Goal: Transaction & Acquisition: Purchase product/service

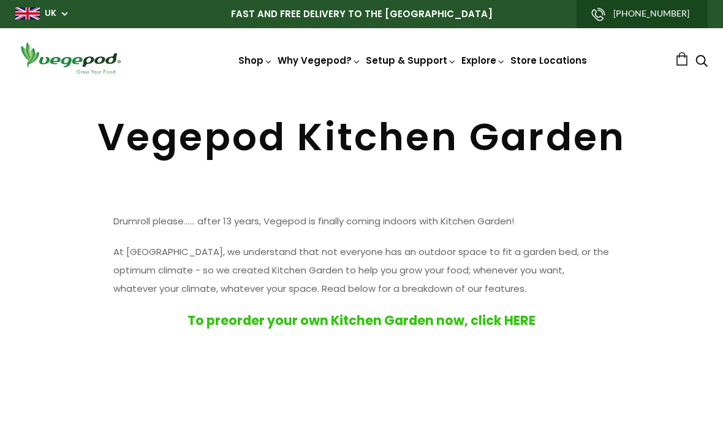
click at [361, 88] on img at bounding box center [361, 88] width 0 height 0
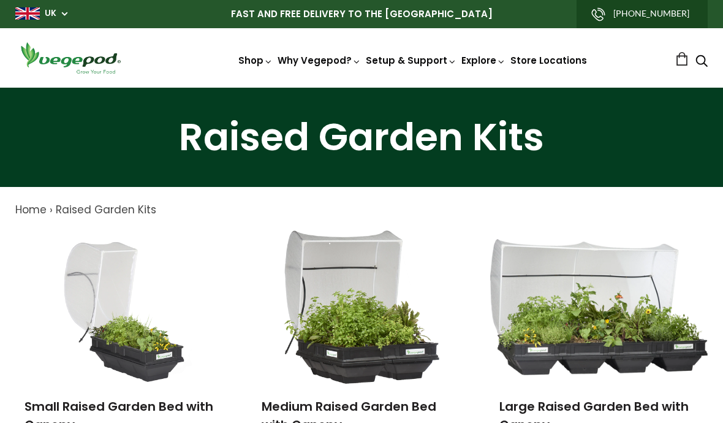
click at [357, 312] on img at bounding box center [362, 306] width 156 height 153
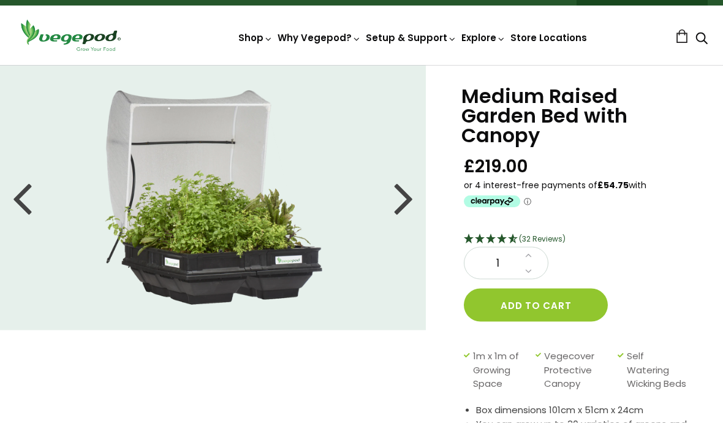
scroll to position [23, 0]
click at [407, 197] on div at bounding box center [404, 197] width 20 height 55
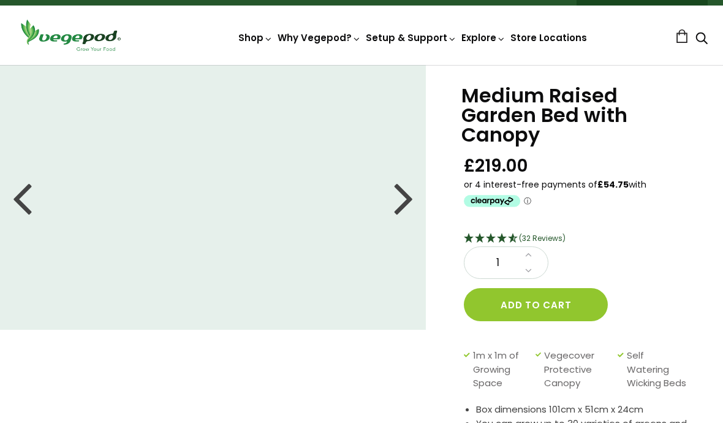
click at [407, 197] on div at bounding box center [404, 197] width 20 height 55
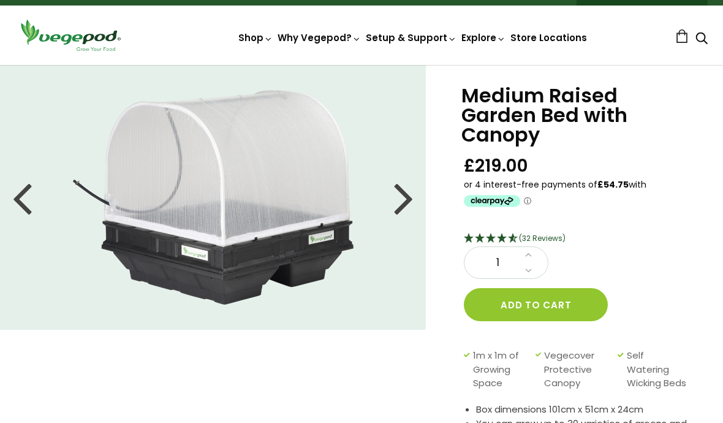
click at [424, 197] on li at bounding box center [213, 197] width 426 height 214
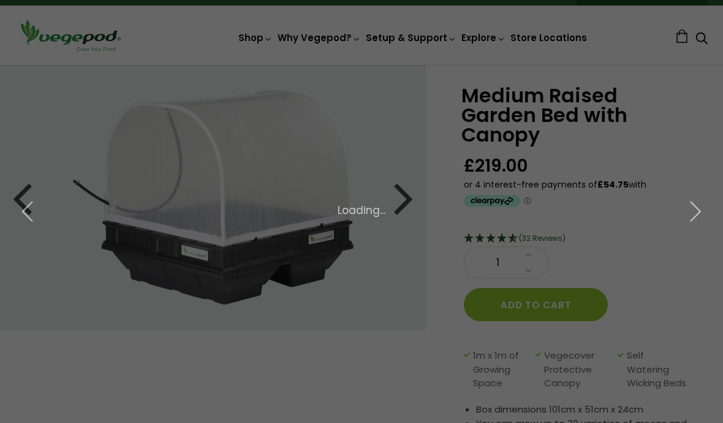
click at [410, 191] on div "× 4 of 10 Loading..." at bounding box center [361, 211] width 723 height 423
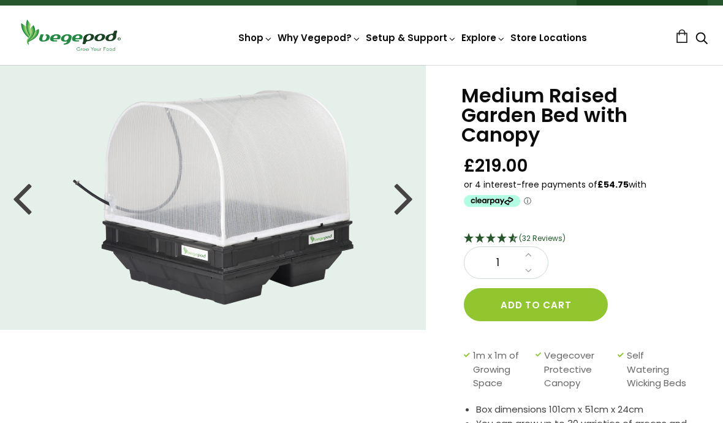
click at [407, 195] on div at bounding box center [404, 197] width 20 height 55
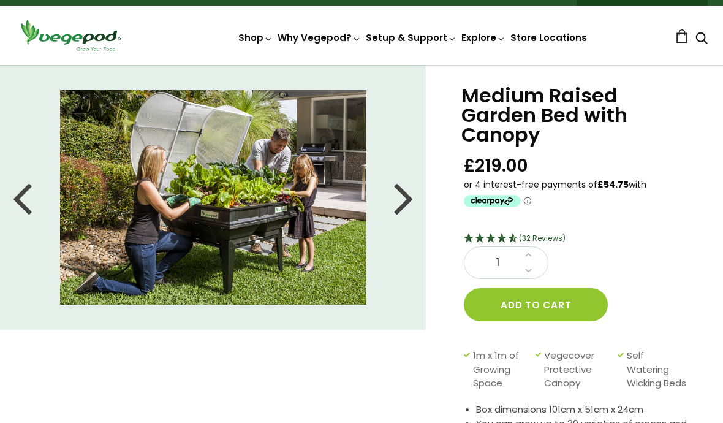
click at [532, 36] on link "Store Locations" at bounding box center [548, 37] width 77 height 13
click at [397, 203] on div at bounding box center [404, 197] width 20 height 55
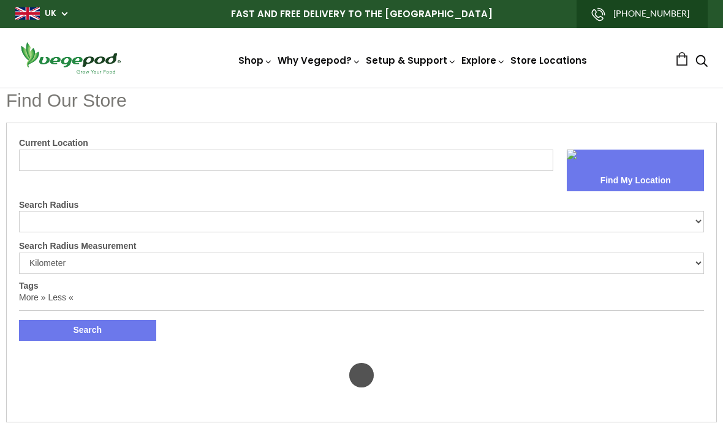
select select "m"
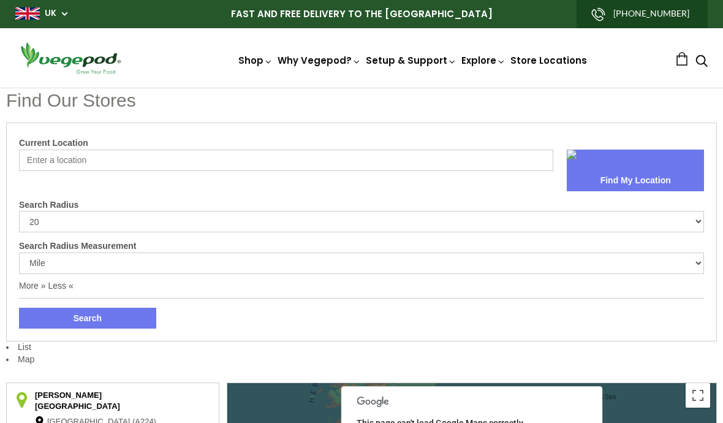
click at [361, 88] on img at bounding box center [361, 88] width 0 height 0
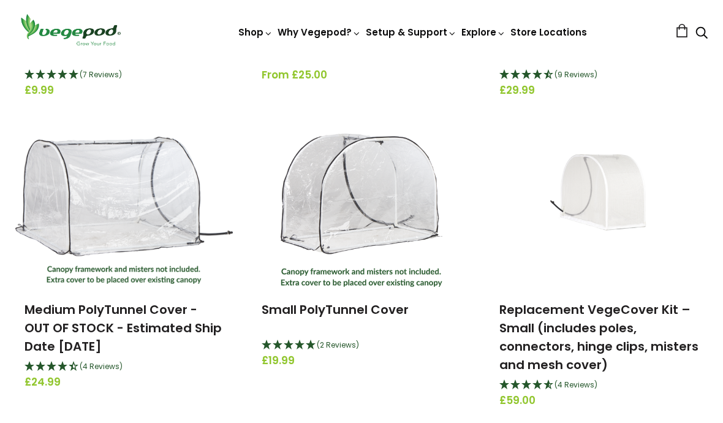
scroll to position [367, 0]
click at [78, 324] on link "Medium PolyTunnel Cover - OUT OF STOCK - Estimated Ship Date [DATE]" at bounding box center [122, 328] width 197 height 54
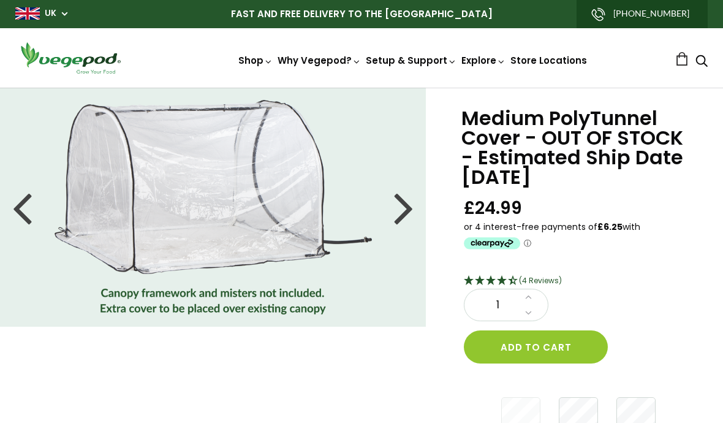
click at [361, 88] on img at bounding box center [361, 88] width 0 height 0
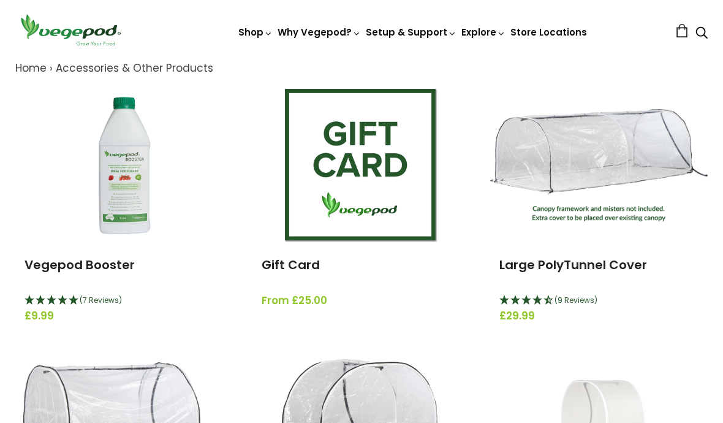
scroll to position [141, 0]
click at [625, 172] on img at bounding box center [598, 165] width 217 height 112
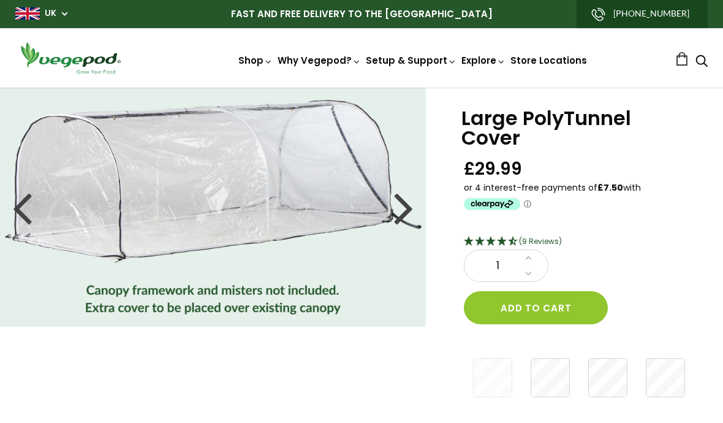
click at [361, 88] on img at bounding box center [361, 88] width 0 height 0
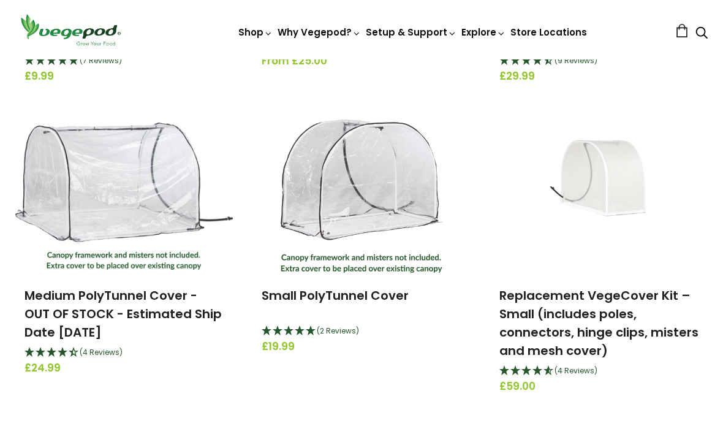
scroll to position [387, 0]
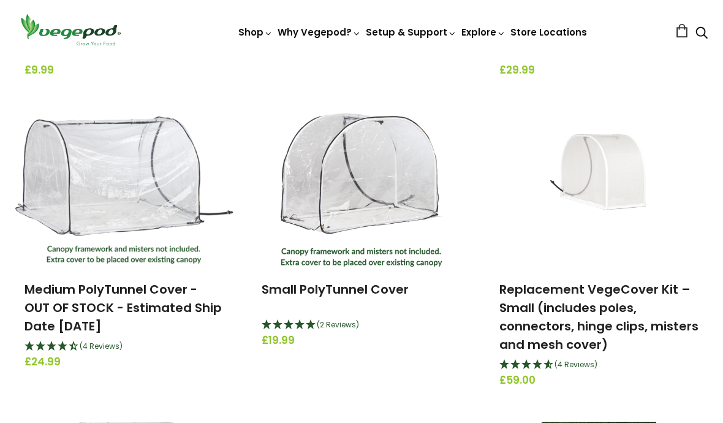
click at [115, 305] on link "Medium PolyTunnel Cover - OUT OF STOCK - Estimated Ship Date [DATE]" at bounding box center [122, 307] width 197 height 54
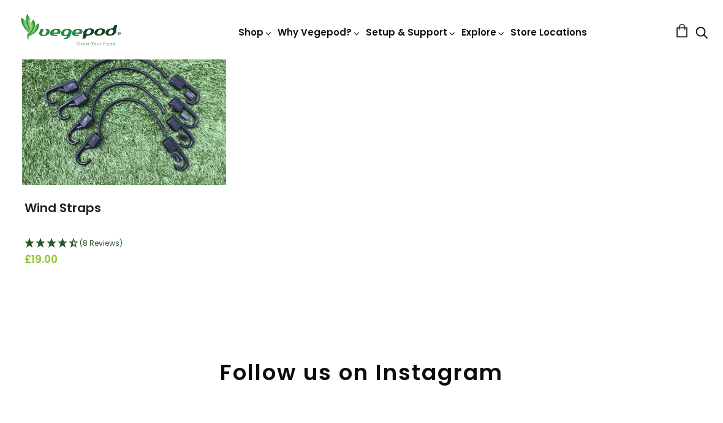
scroll to position [1629, 0]
click at [102, 133] on img at bounding box center [124, 108] width 204 height 153
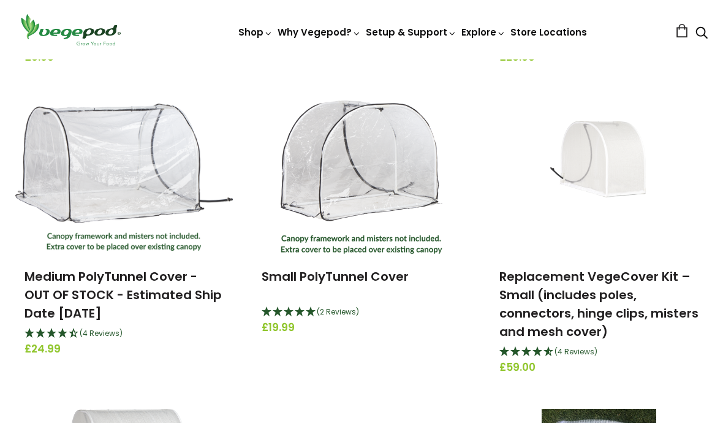
scroll to position [400, 0]
click at [52, 137] on img at bounding box center [123, 176] width 217 height 147
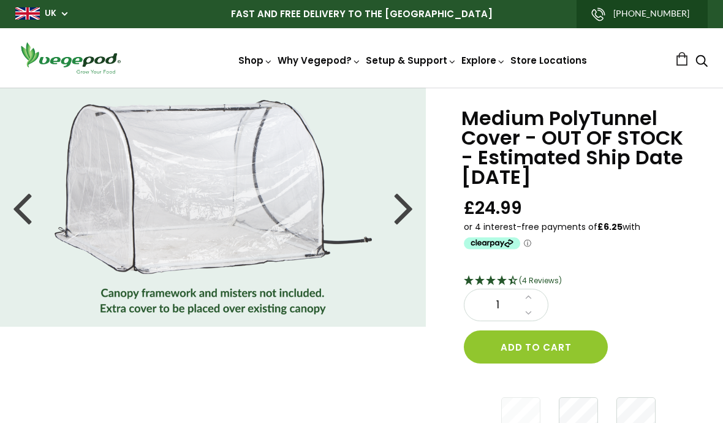
click at [361, 88] on img at bounding box center [361, 88] width 0 height 0
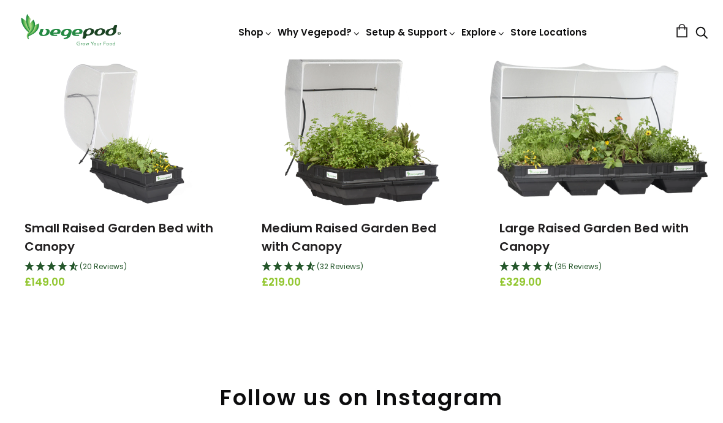
scroll to position [181, 0]
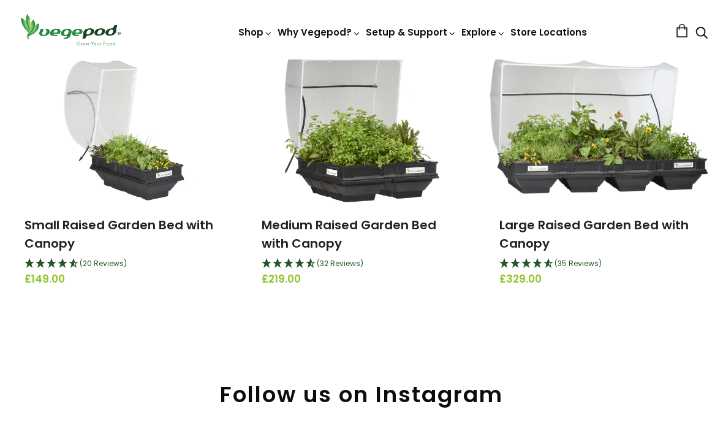
click at [334, 219] on link "Medium Raised Garden Bed with Canopy" at bounding box center [348, 234] width 175 height 36
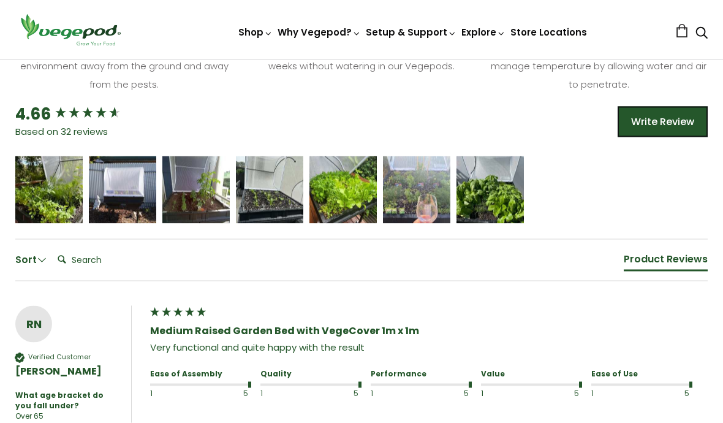
scroll to position [818, 0]
click at [482, 188] on icon "5 star rating" at bounding box center [479, 184] width 7 height 7
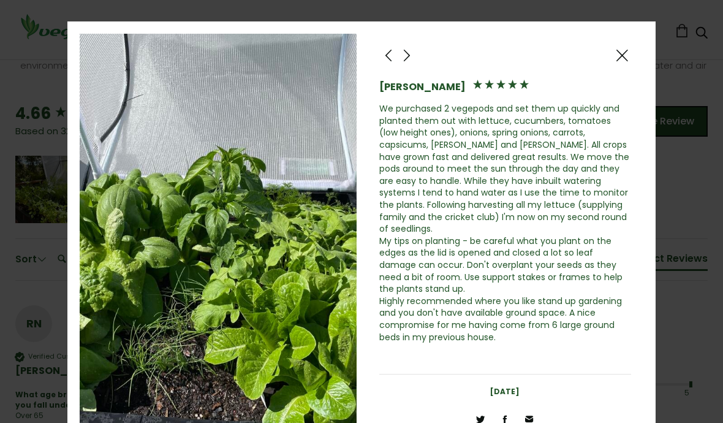
click at [413, 52] on span at bounding box center [406, 55] width 15 height 15
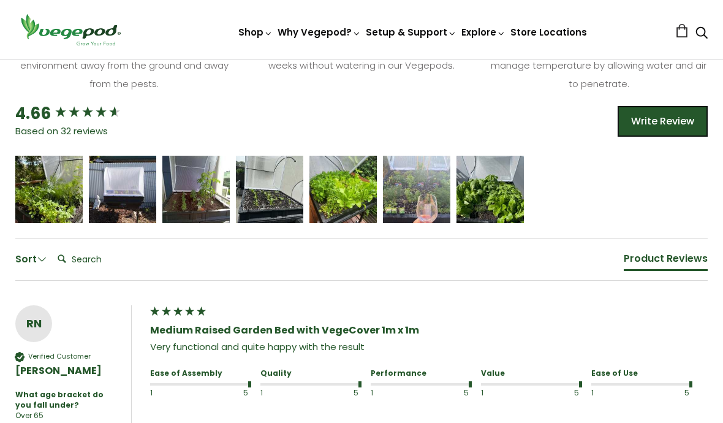
click at [413, 52] on header "Shop Vegepod Bundles Vegepods Stands & Trolleys Kitchen Garden Accessories & Ot…" at bounding box center [361, 29] width 723 height 59
click at [417, 191] on span "5 star rating" at bounding box center [415, 184] width 42 height 13
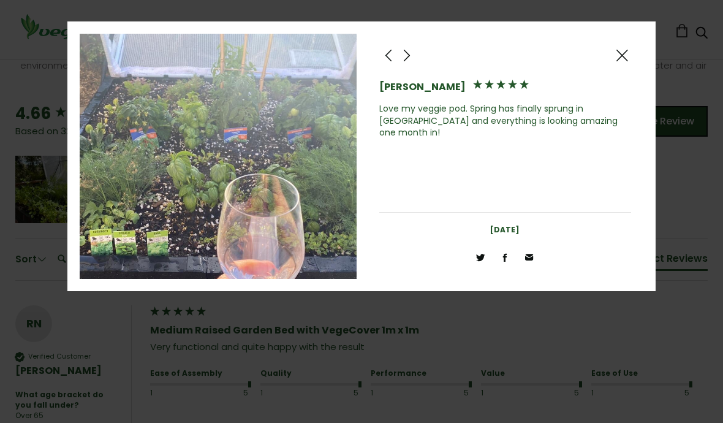
click at [385, 59] on span at bounding box center [388, 55] width 15 height 15
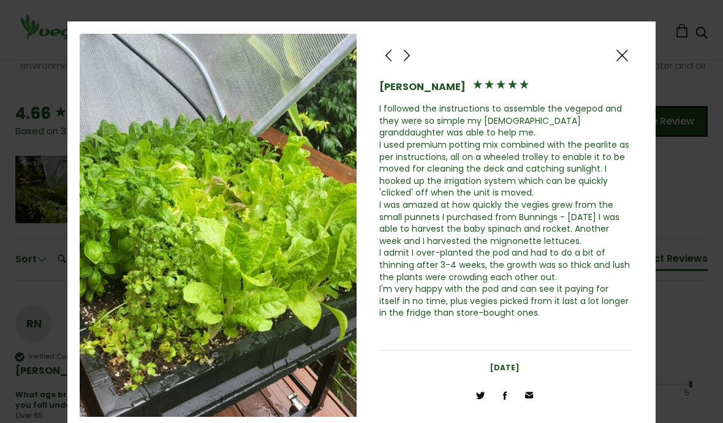
click at [379, 62] on div at bounding box center [388, 55] width 18 height 18
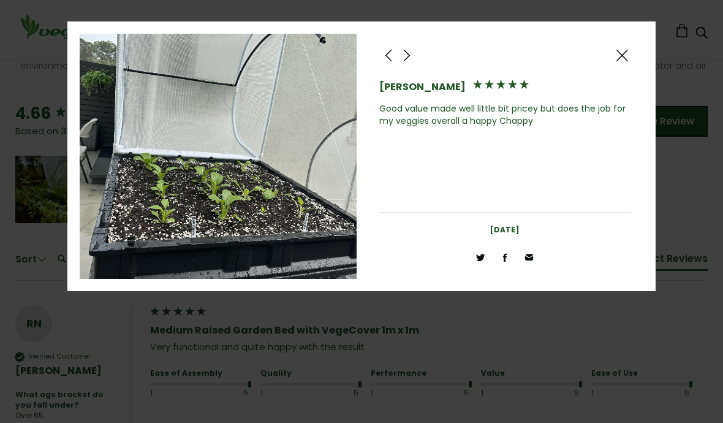
click at [389, 60] on span at bounding box center [388, 55] width 15 height 15
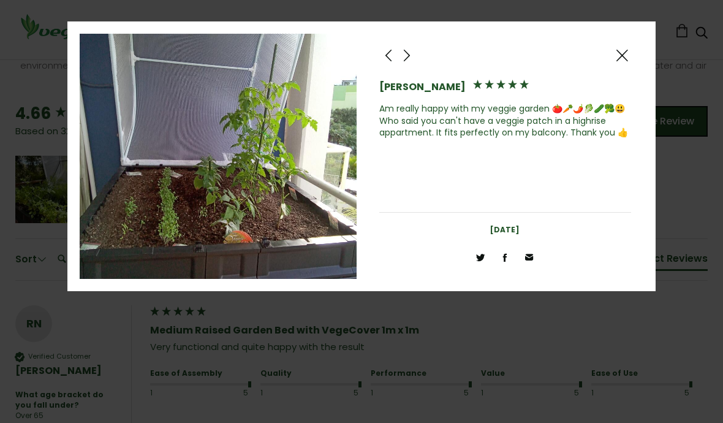
click at [375, 64] on div "[PERSON_NAME] Am really happy with my veggie garden 🍅🥕🌶️🥬🥒🥦😃 Who said you can't…" at bounding box center [505, 156] width 277 height 245
click at [389, 59] on span at bounding box center [388, 55] width 15 height 15
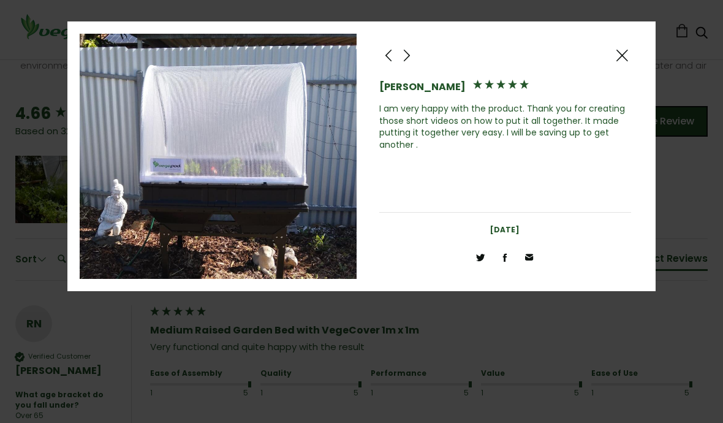
click at [379, 62] on div at bounding box center [388, 55] width 18 height 18
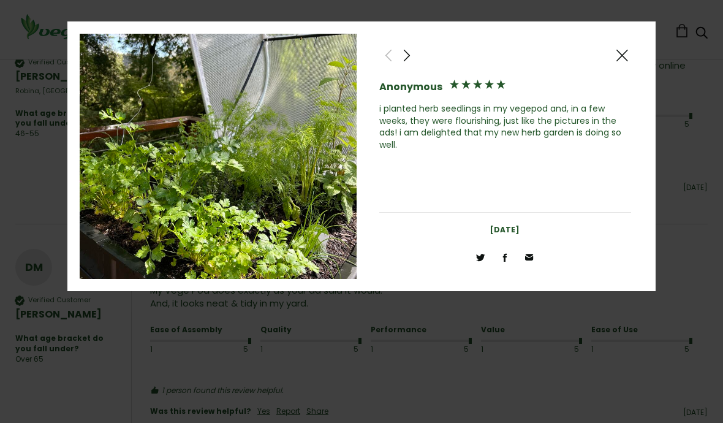
click at [623, 53] on span at bounding box center [621, 55] width 15 height 15
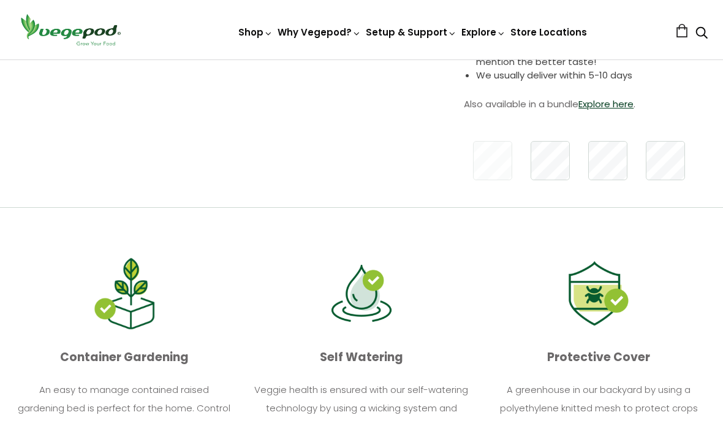
scroll to position [438, 0]
